Goal: Transaction & Acquisition: Book appointment/travel/reservation

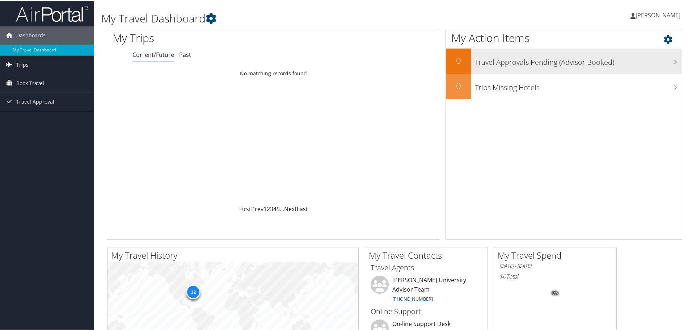
click at [507, 57] on h3 "Travel Approvals Pending (Advisor Booked)" at bounding box center [578, 60] width 207 height 14
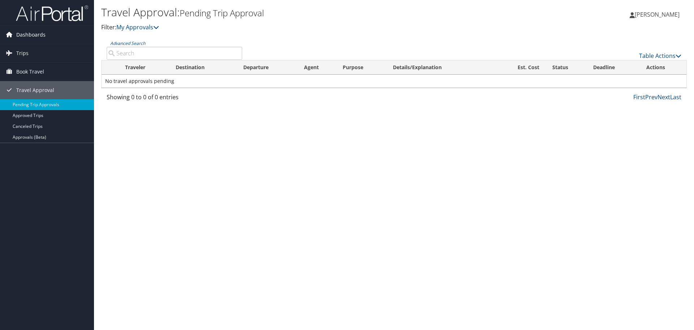
click at [33, 36] on span "Dashboards" at bounding box center [30, 35] width 29 height 18
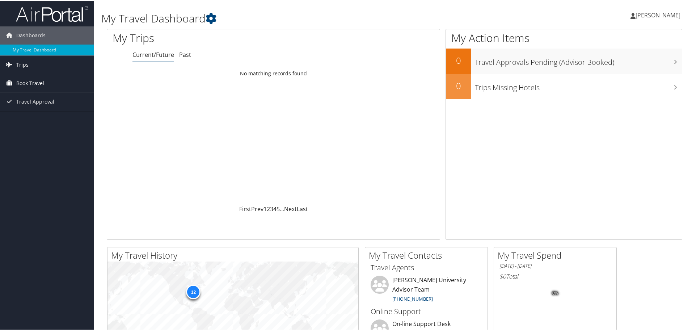
click at [29, 82] on span "Book Travel" at bounding box center [30, 82] width 28 height 18
click at [30, 94] on link "Approval Request (Beta)" at bounding box center [47, 97] width 94 height 11
click at [42, 107] on link "Book/Manage Online Trips" at bounding box center [47, 107] width 94 height 11
